Goal: Find specific page/section: Find specific page/section

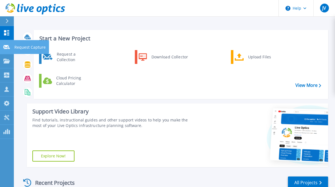
click at [7, 45] on icon at bounding box center [6, 47] width 7 height 4
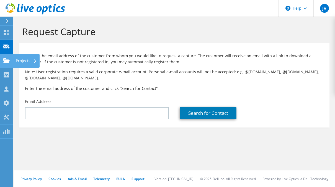
click at [6, 62] on use at bounding box center [6, 60] width 7 height 5
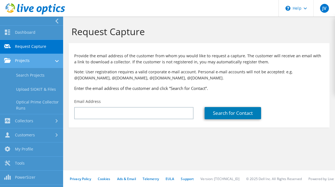
click at [23, 60] on link "Projects" at bounding box center [31, 61] width 63 height 14
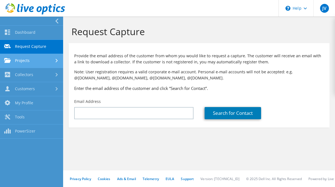
click at [27, 64] on link "Projects" at bounding box center [31, 61] width 63 height 14
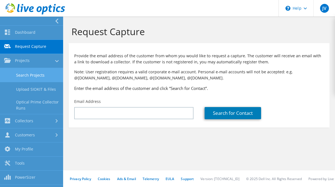
click at [28, 74] on link "Search Projects" at bounding box center [31, 75] width 63 height 14
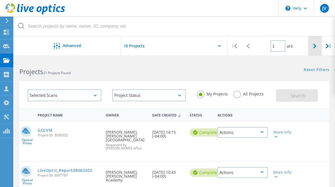
click at [312, 42] on div at bounding box center [314, 46] width 13 height 20
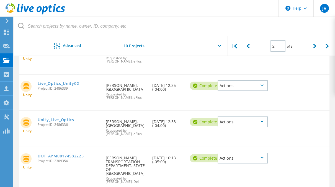
scroll to position [322, 0]
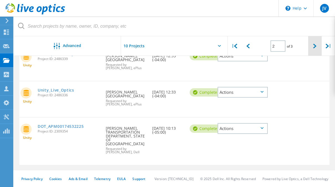
click at [314, 49] on div at bounding box center [314, 46] width 13 height 20
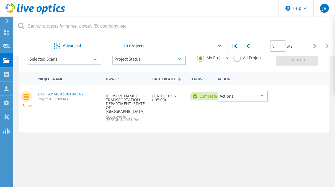
scroll to position [26, 0]
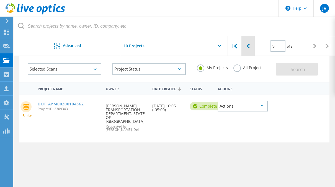
click at [250, 45] on icon at bounding box center [247, 46] width 3 height 5
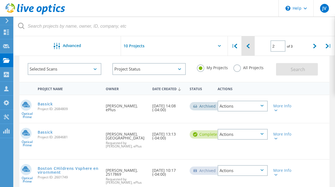
click at [250, 45] on icon at bounding box center [247, 46] width 3 height 5
type input "1"
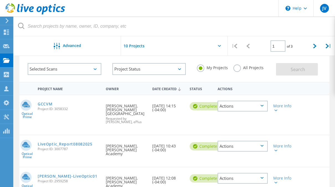
click at [250, 45] on icon at bounding box center [247, 46] width 3 height 5
click at [247, 47] on icon at bounding box center [247, 46] width 3 height 5
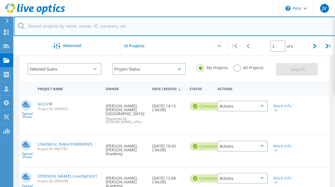
click at [142, 29] on input "text" at bounding box center [175, 26] width 322 height 19
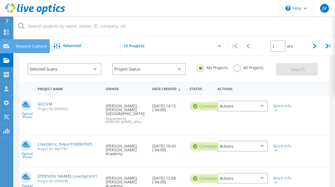
click at [4, 45] on icon at bounding box center [6, 46] width 7 height 5
